Goal: Transaction & Acquisition: Purchase product/service

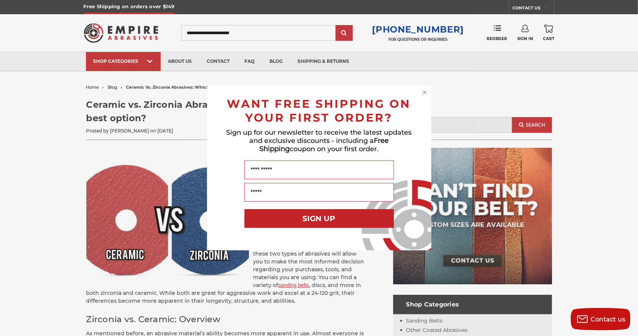
click at [423, 91] on circle "Close dialog" at bounding box center [424, 92] width 7 height 7
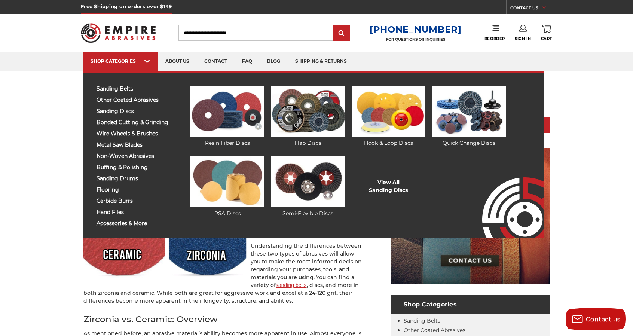
click at [231, 177] on img at bounding box center [227, 181] width 74 height 50
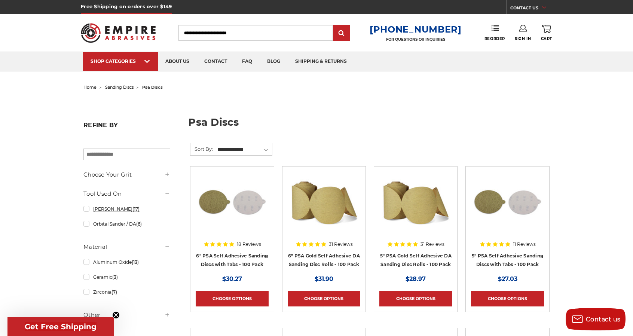
click at [117, 207] on link "Bench Sander (17)" at bounding box center [126, 208] width 87 height 13
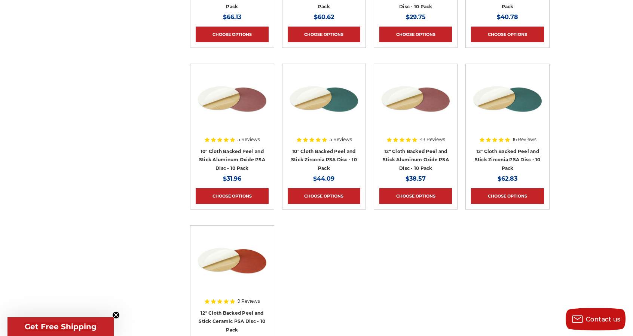
scroll to position [294, 0]
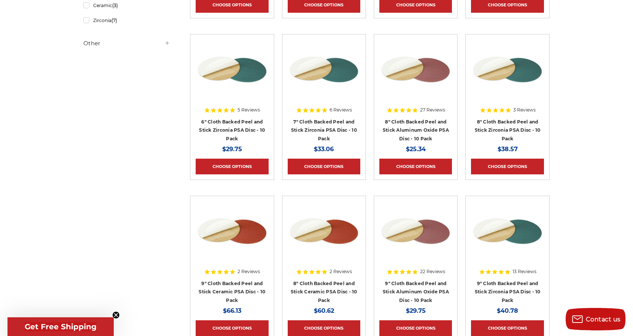
click at [522, 270] on div at bounding box center [507, 249] width 73 height 96
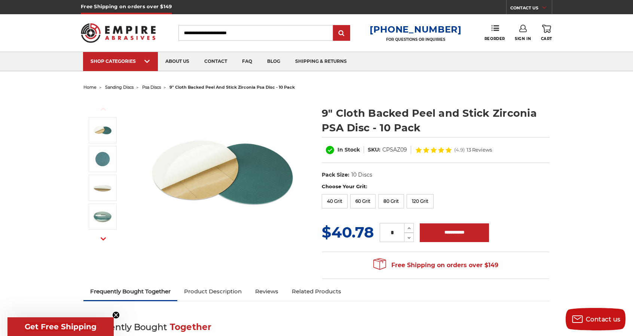
click at [439, 147] on icon at bounding box center [441, 150] width 6 height 6
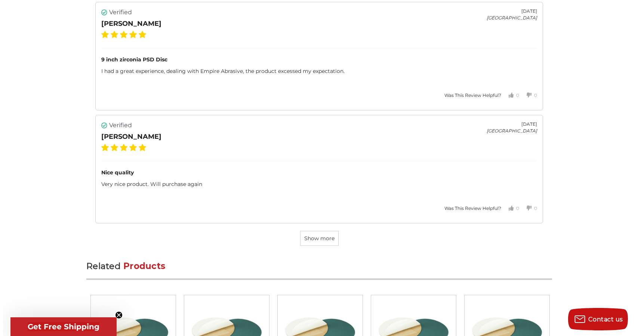
scroll to position [2379, 0]
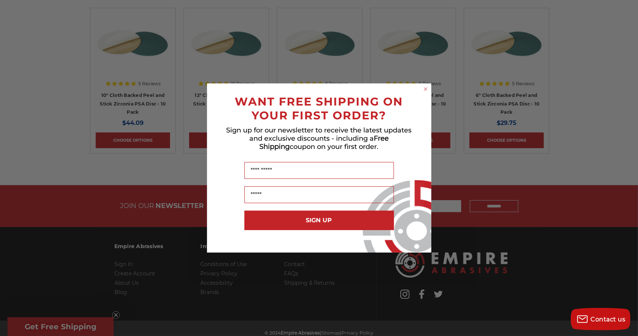
click at [632, 15] on div "Close dialog WANT FREE SHIPPING ON YOUR FIRST ORDER? Sign up for our newsletter…" at bounding box center [319, 168] width 638 height 336
